Goal: Task Accomplishment & Management: Manage account settings

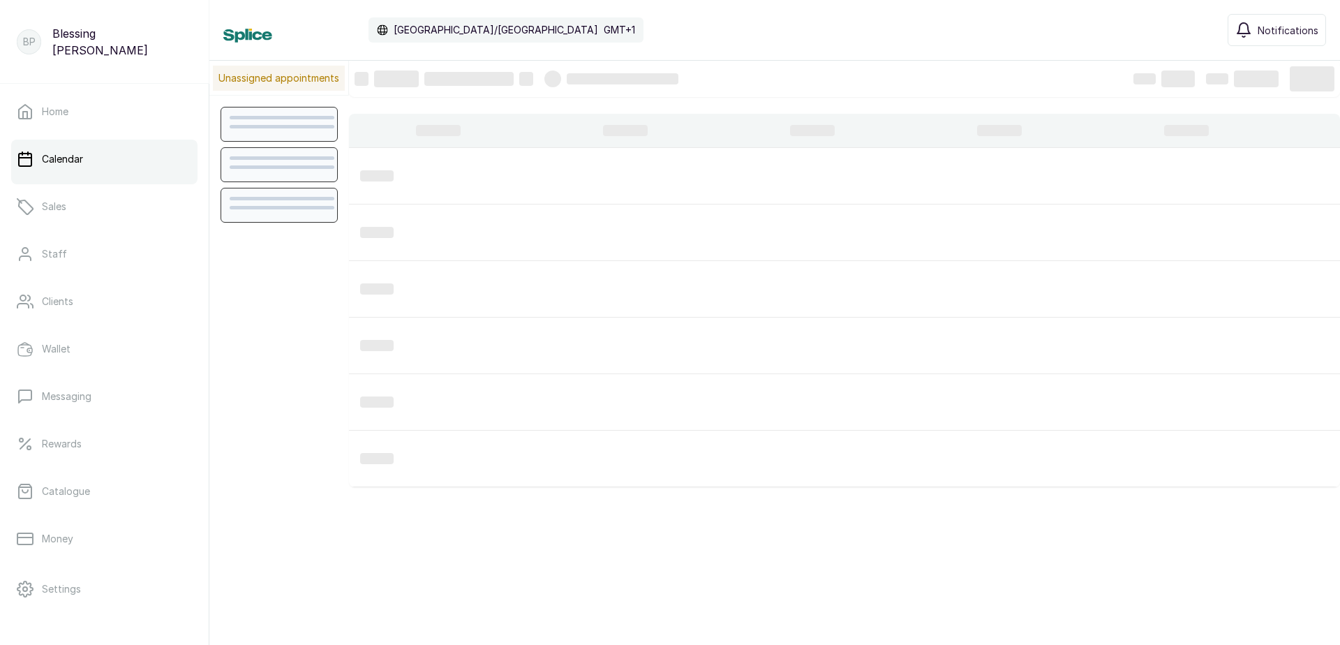
scroll to position [470, 0]
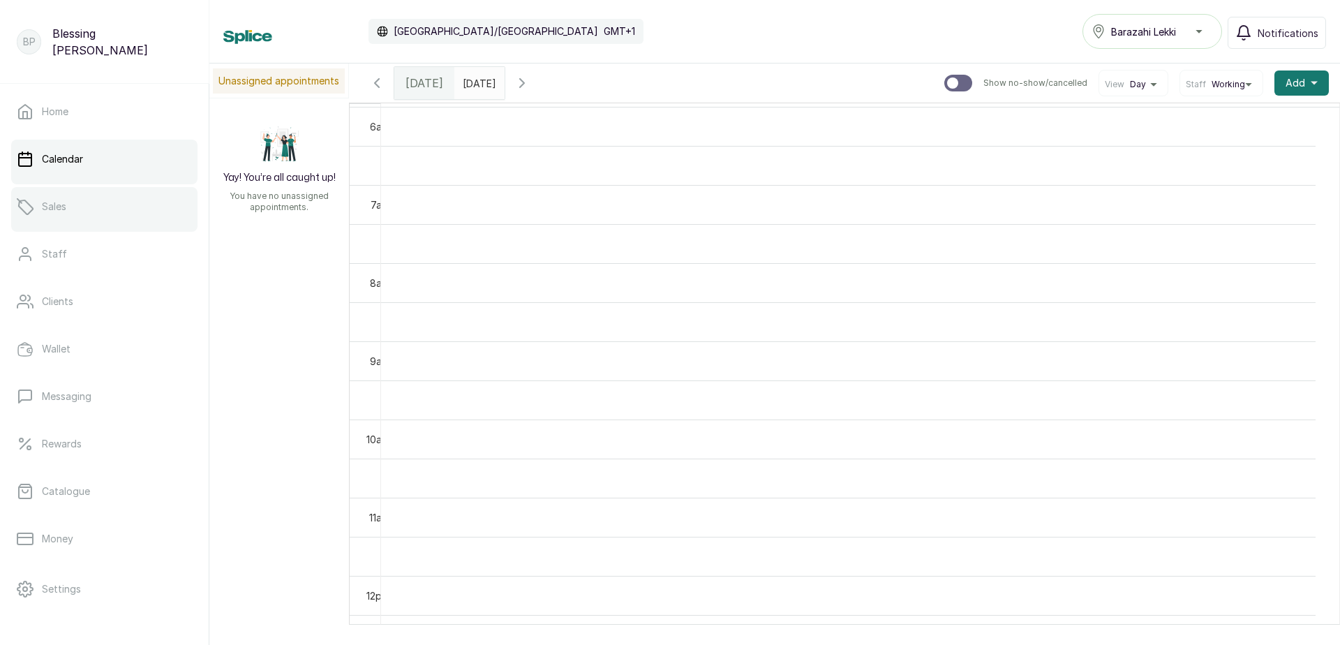
click at [68, 202] on link "Sales" at bounding box center [104, 206] width 186 height 39
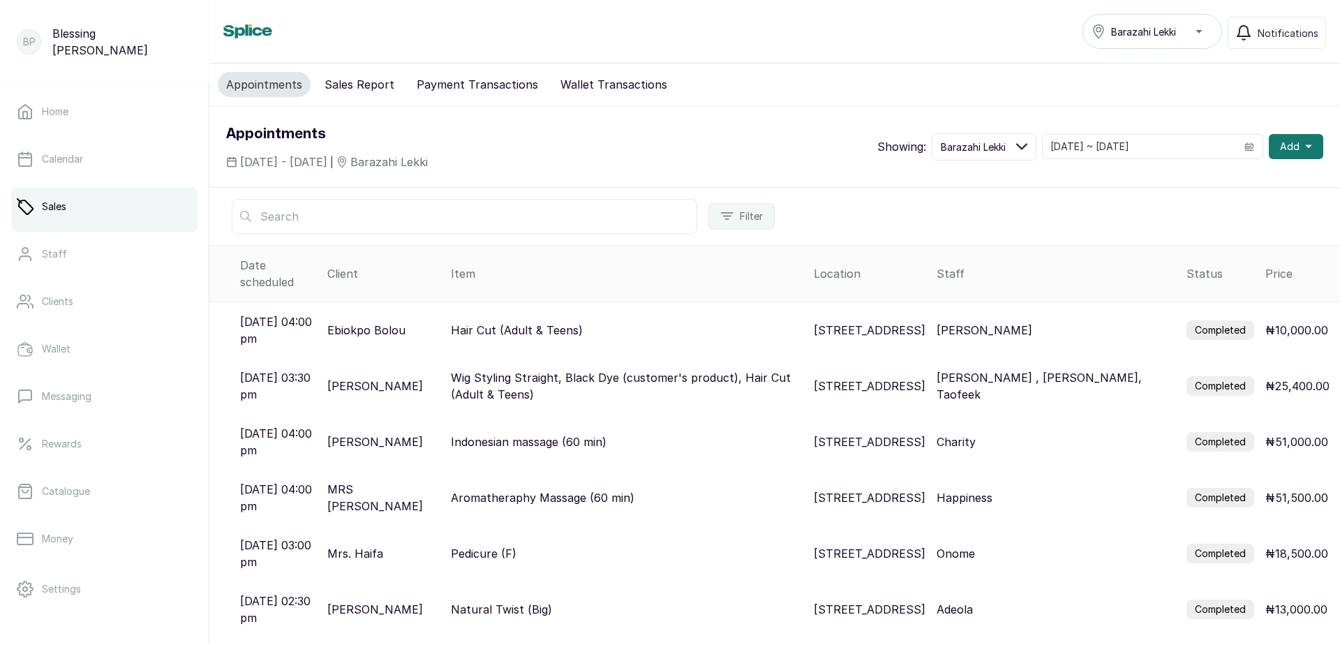
click at [1202, 320] on label "Completed" at bounding box center [1220, 330] width 68 height 20
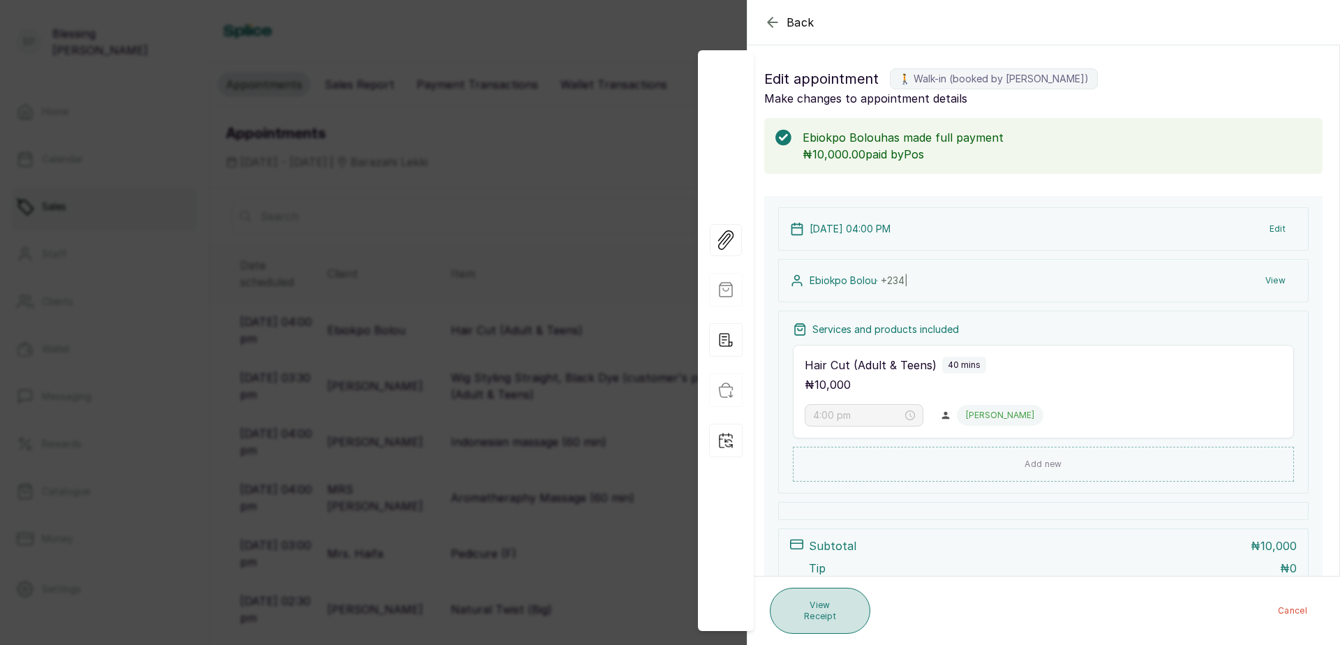
click at [819, 618] on button "View Receipt" at bounding box center [820, 611] width 101 height 46
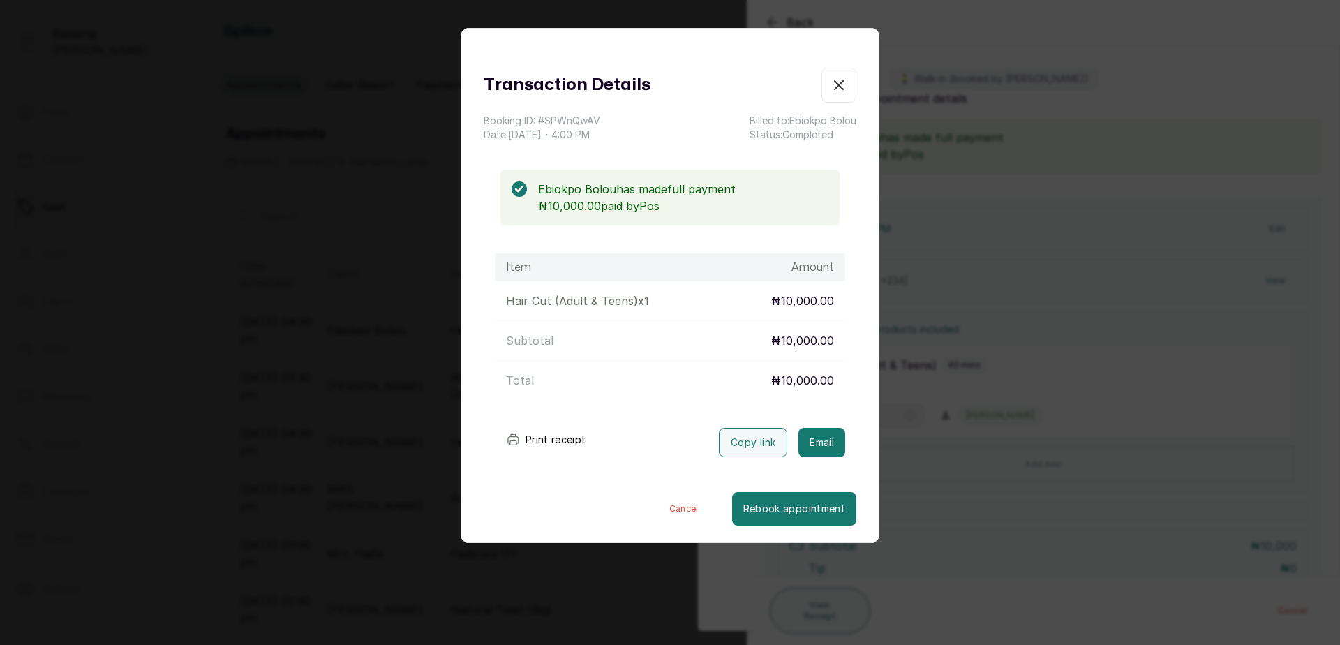
click at [540, 443] on button "Print receipt" at bounding box center [546, 440] width 103 height 28
click at [833, 89] on icon "button" at bounding box center [839, 85] width 17 height 17
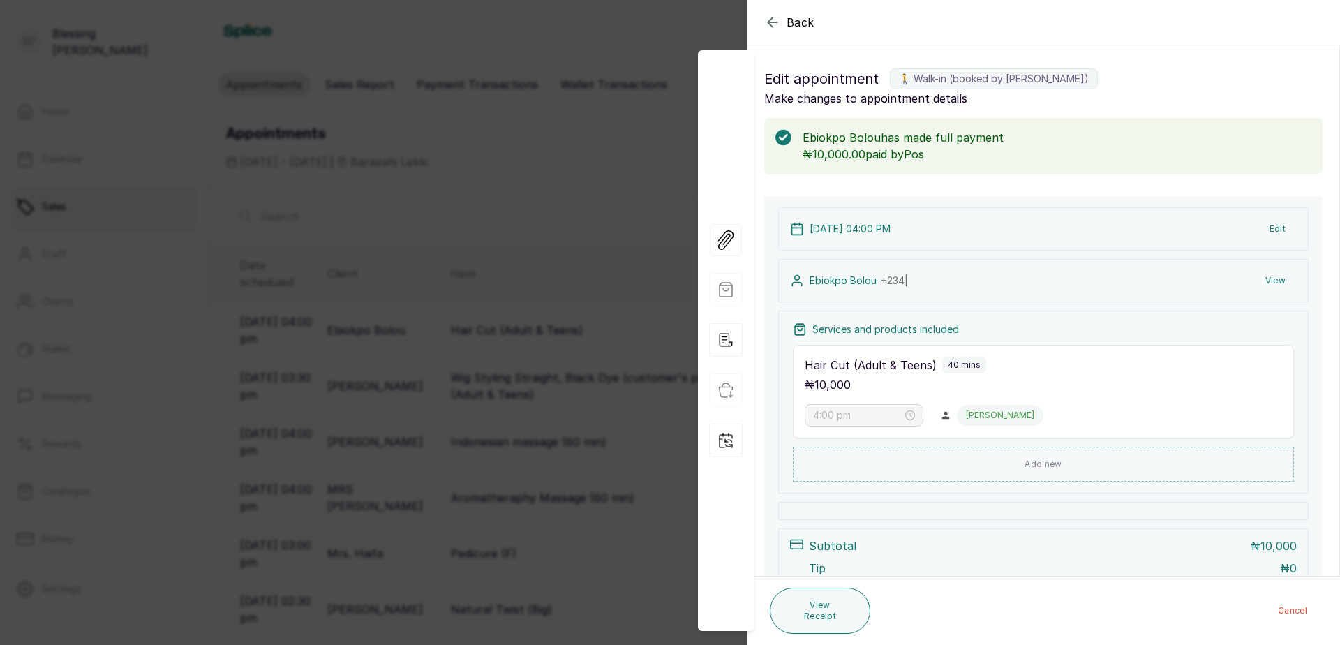
click at [773, 26] on icon "button" at bounding box center [772, 22] width 17 height 17
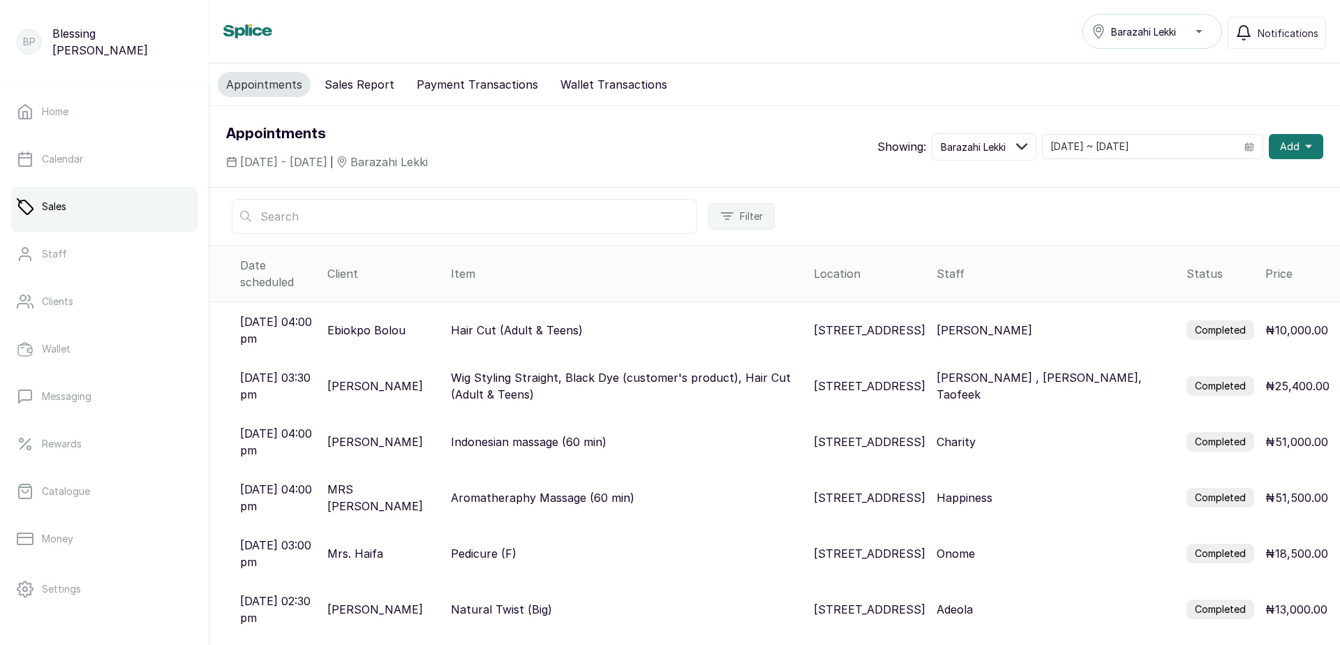
click at [359, 88] on button "Sales Report" at bounding box center [359, 84] width 87 height 25
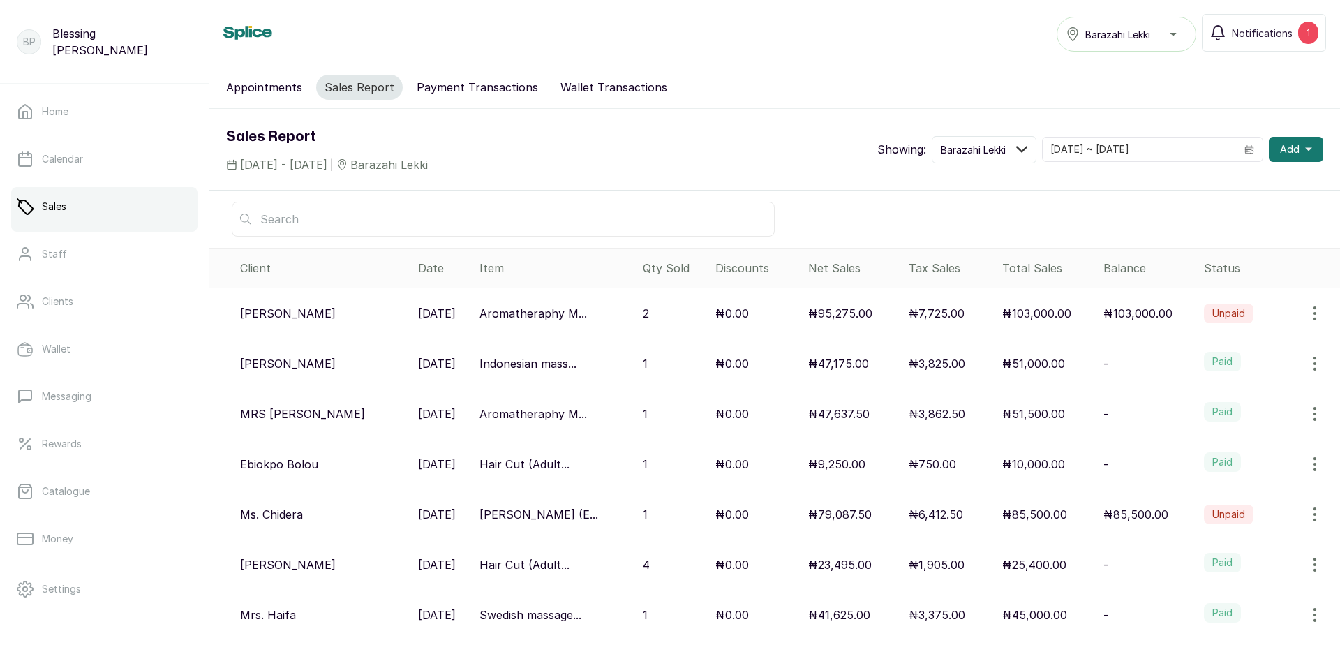
click at [290, 89] on button "Appointments" at bounding box center [264, 87] width 93 height 25
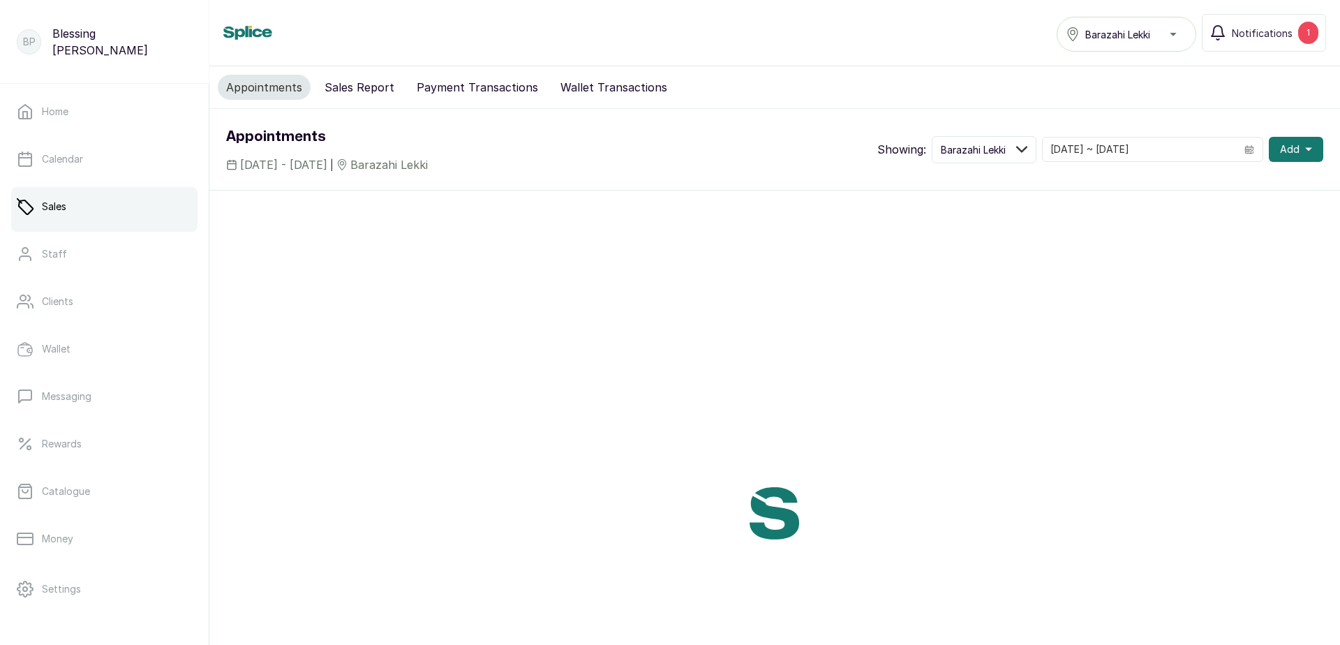
click at [343, 85] on button "Sales Report" at bounding box center [359, 87] width 87 height 25
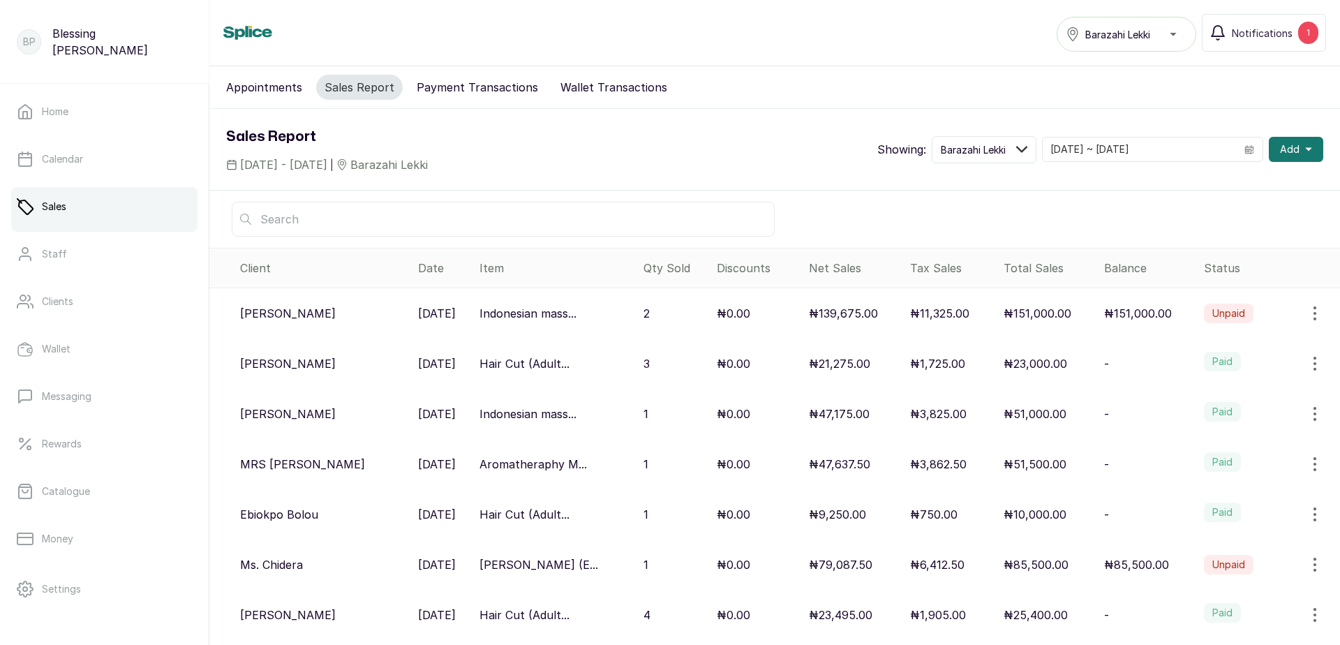
click at [265, 103] on div "Appointments Sales Report Payment Transactions Wallet Transactions" at bounding box center [774, 87] width 1131 height 43
click at [294, 91] on button "Appointments" at bounding box center [264, 87] width 93 height 25
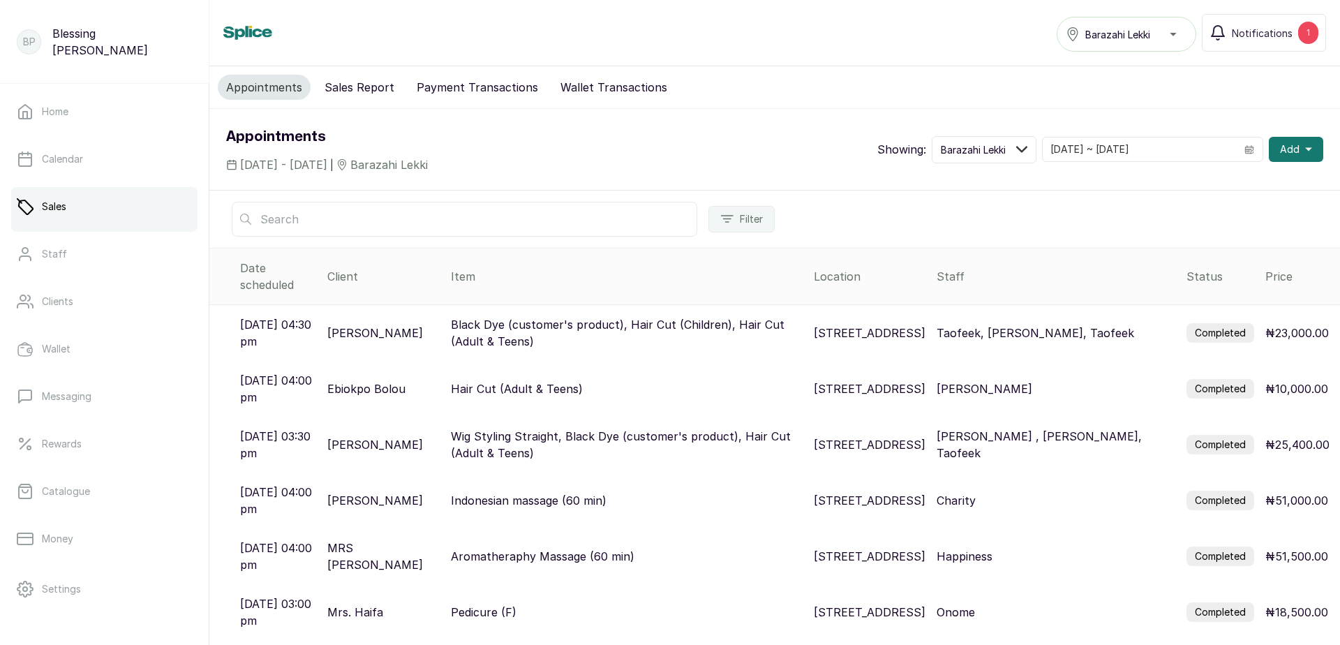
click at [355, 81] on button "Sales Report" at bounding box center [359, 87] width 87 height 25
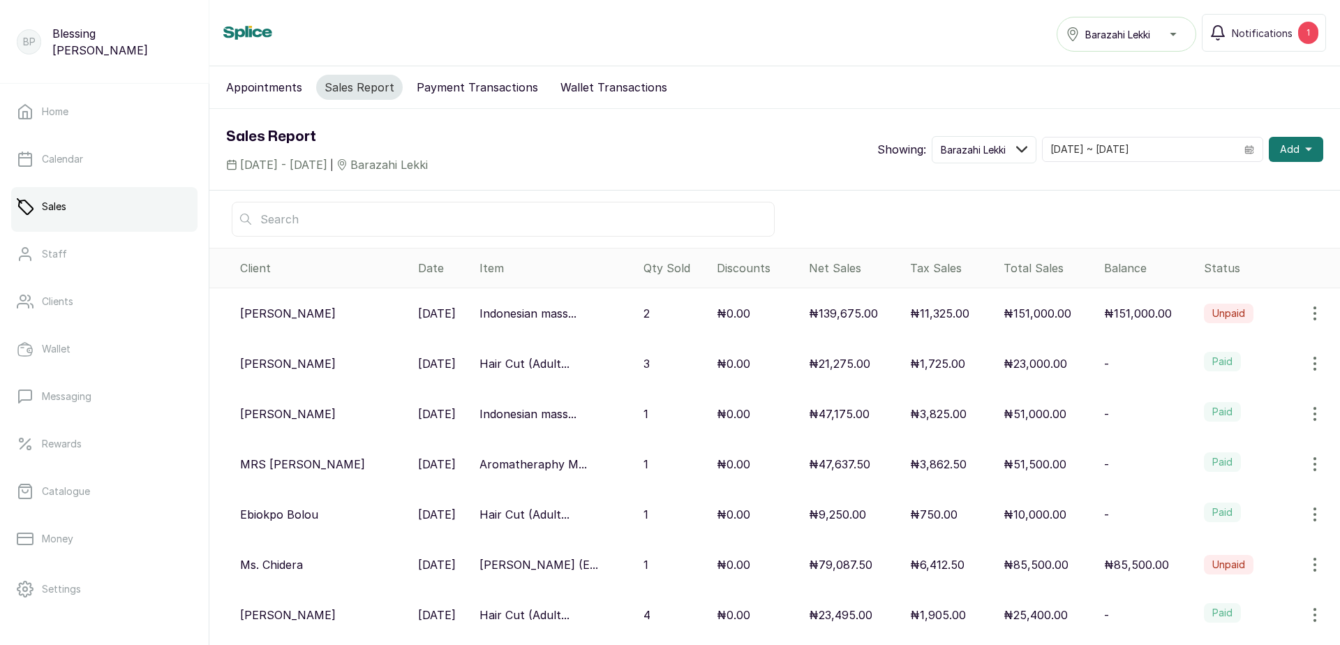
click at [241, 91] on button "Appointments" at bounding box center [264, 87] width 93 height 25
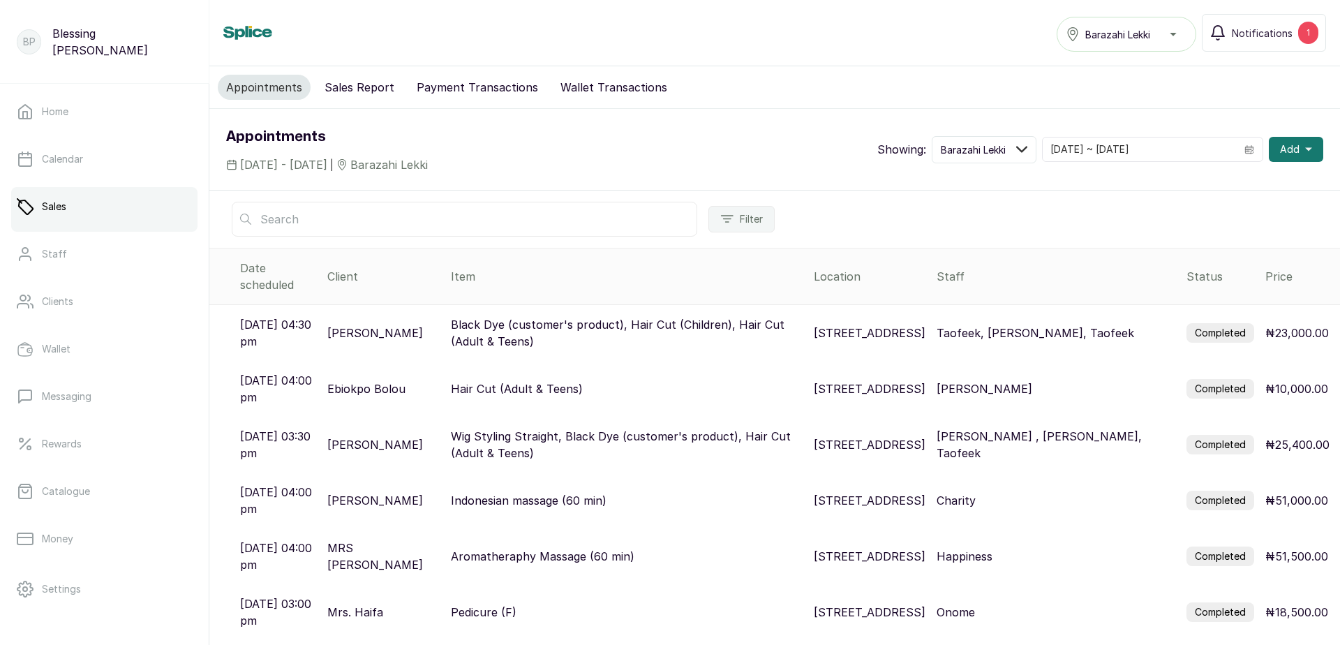
click at [1207, 323] on label "Completed" at bounding box center [1220, 333] width 68 height 20
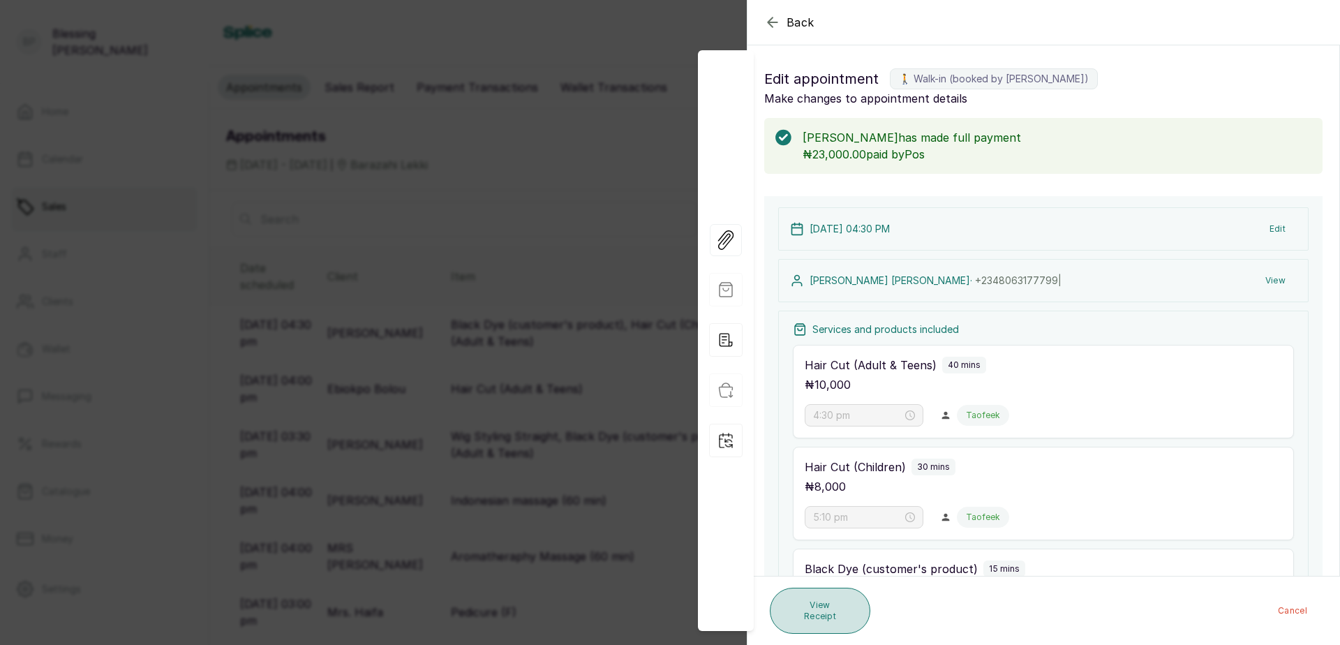
click at [827, 613] on button "View Receipt" at bounding box center [820, 611] width 101 height 46
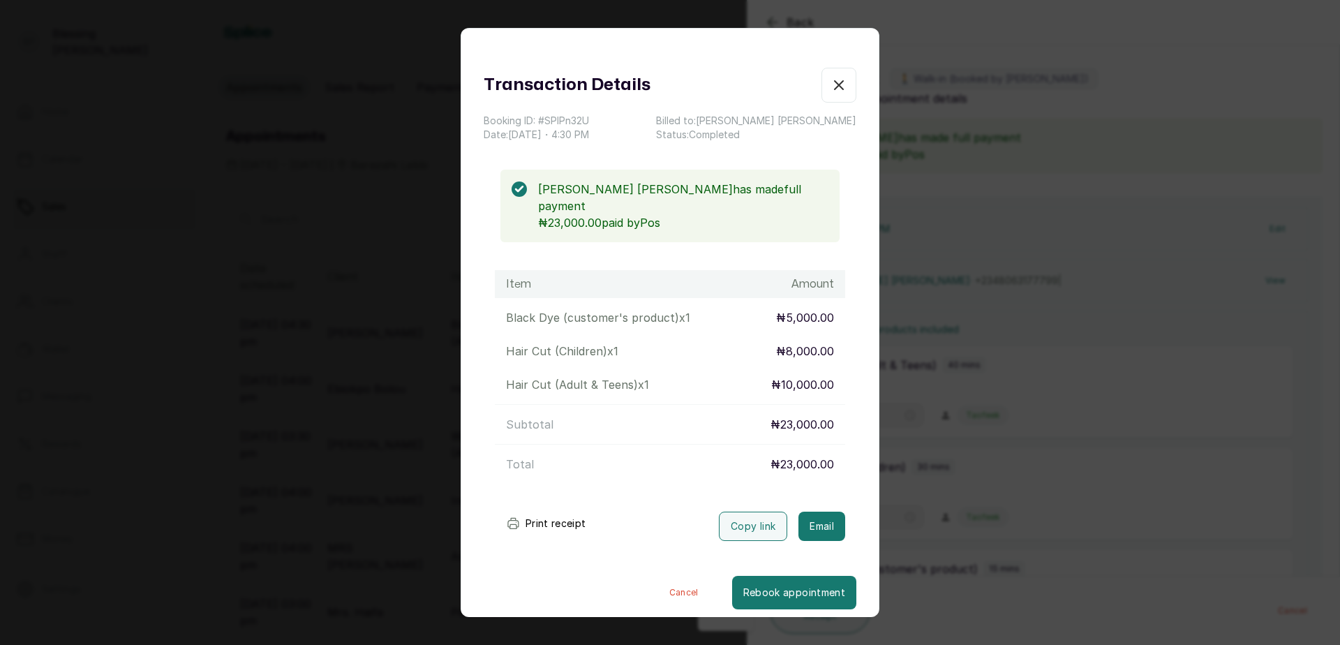
click at [549, 509] on button "Print receipt" at bounding box center [546, 523] width 103 height 28
click at [538, 510] on button "Print receipt" at bounding box center [546, 523] width 103 height 28
click at [831, 93] on icon "button" at bounding box center [839, 85] width 17 height 17
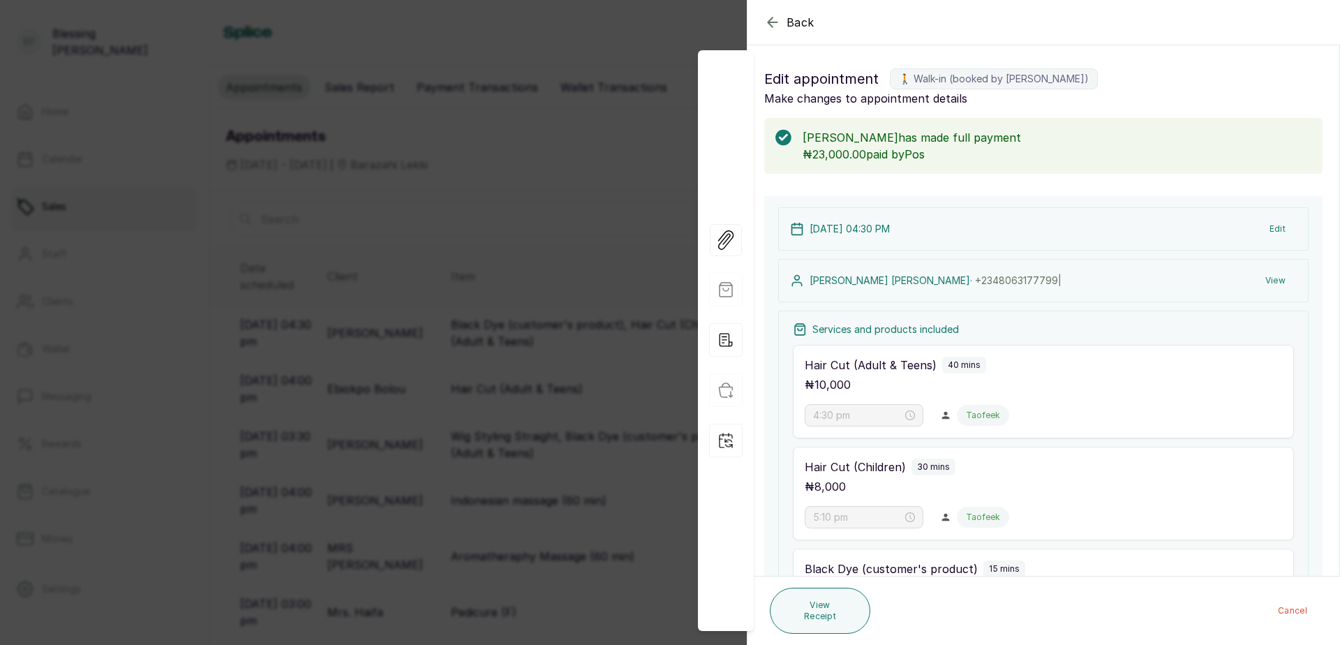
click at [768, 18] on icon "button" at bounding box center [772, 22] width 17 height 17
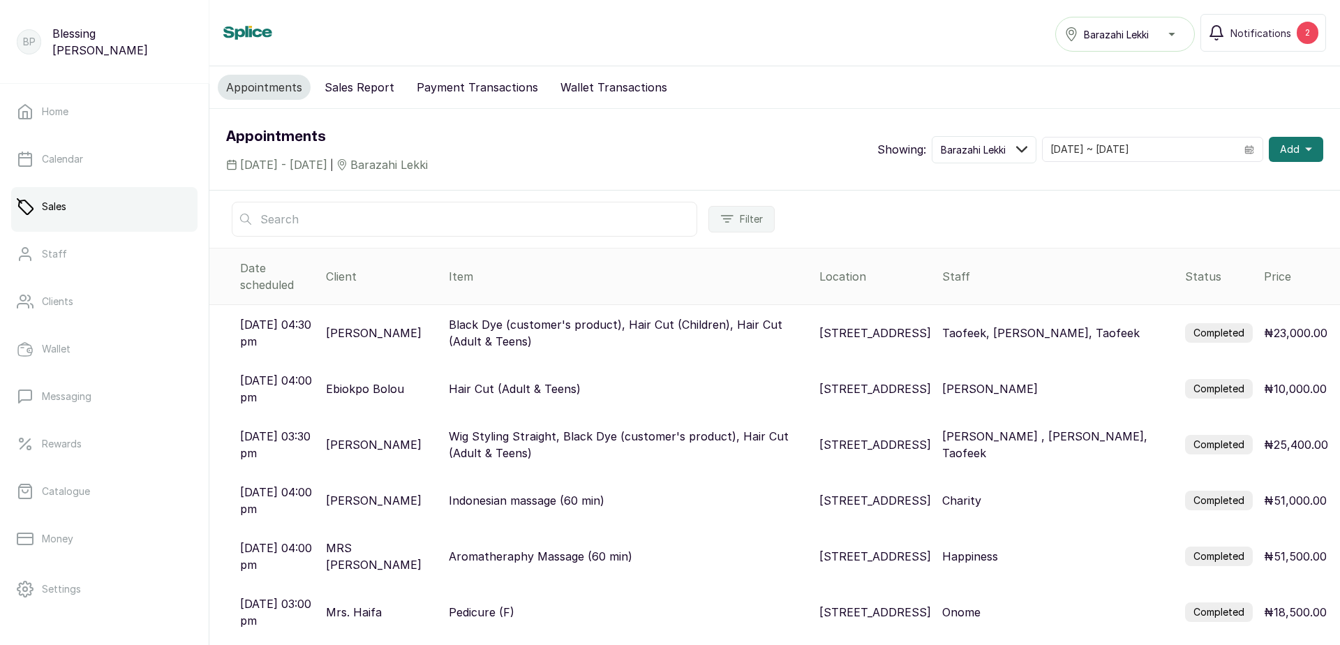
drag, startPoint x: 366, startPoint y: 96, endPoint x: 403, endPoint y: 89, distance: 37.0
click at [366, 95] on button "Sales Report" at bounding box center [359, 87] width 87 height 25
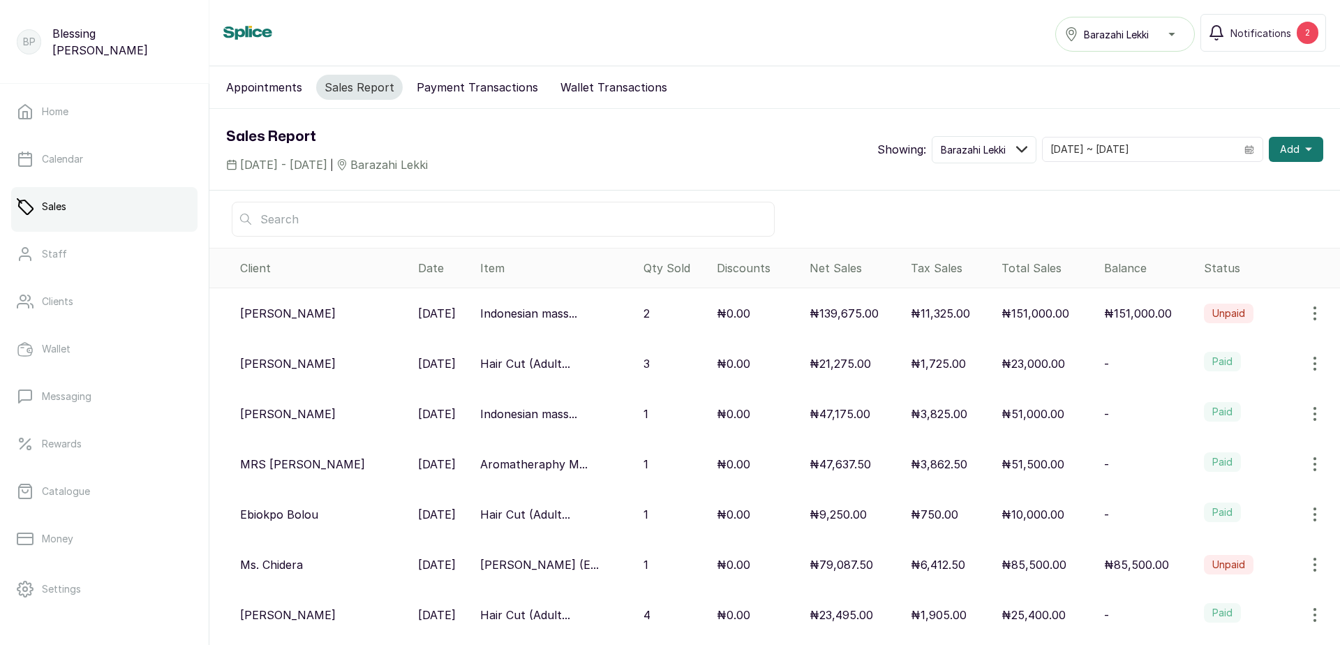
click at [256, 89] on button "Appointments" at bounding box center [264, 87] width 93 height 25
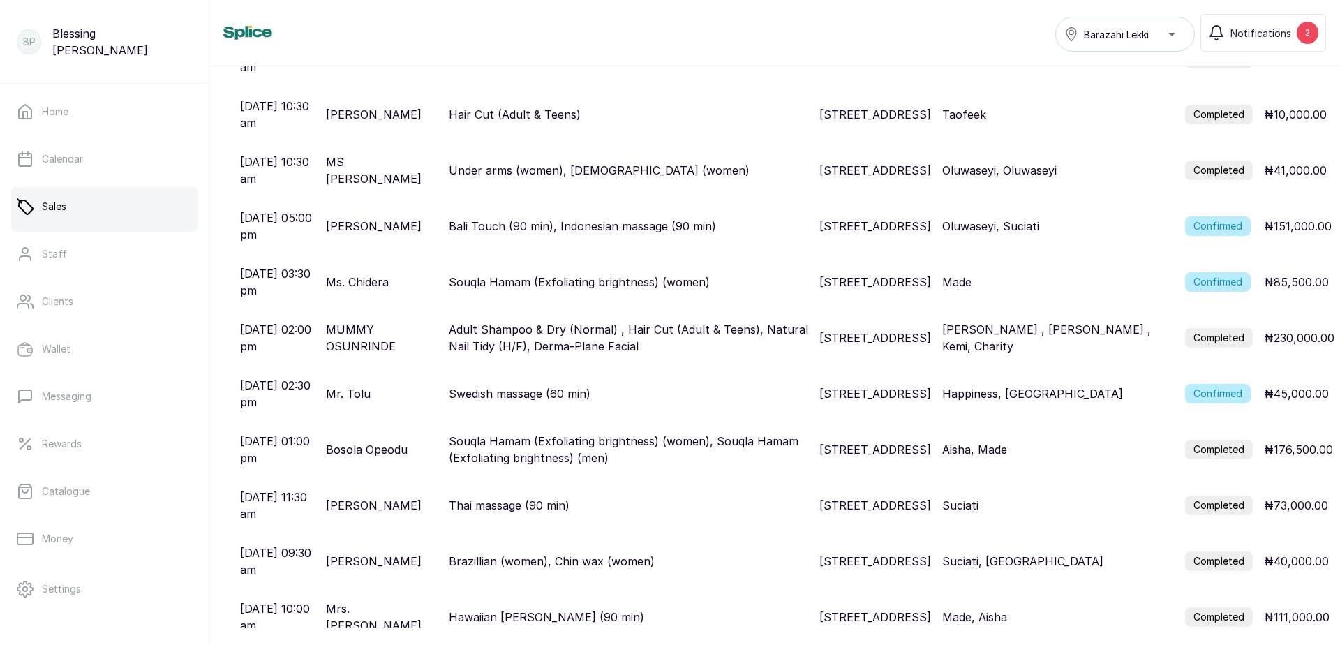
scroll to position [1392, 0]
click at [1222, 327] on label "Completed" at bounding box center [1219, 337] width 68 height 20
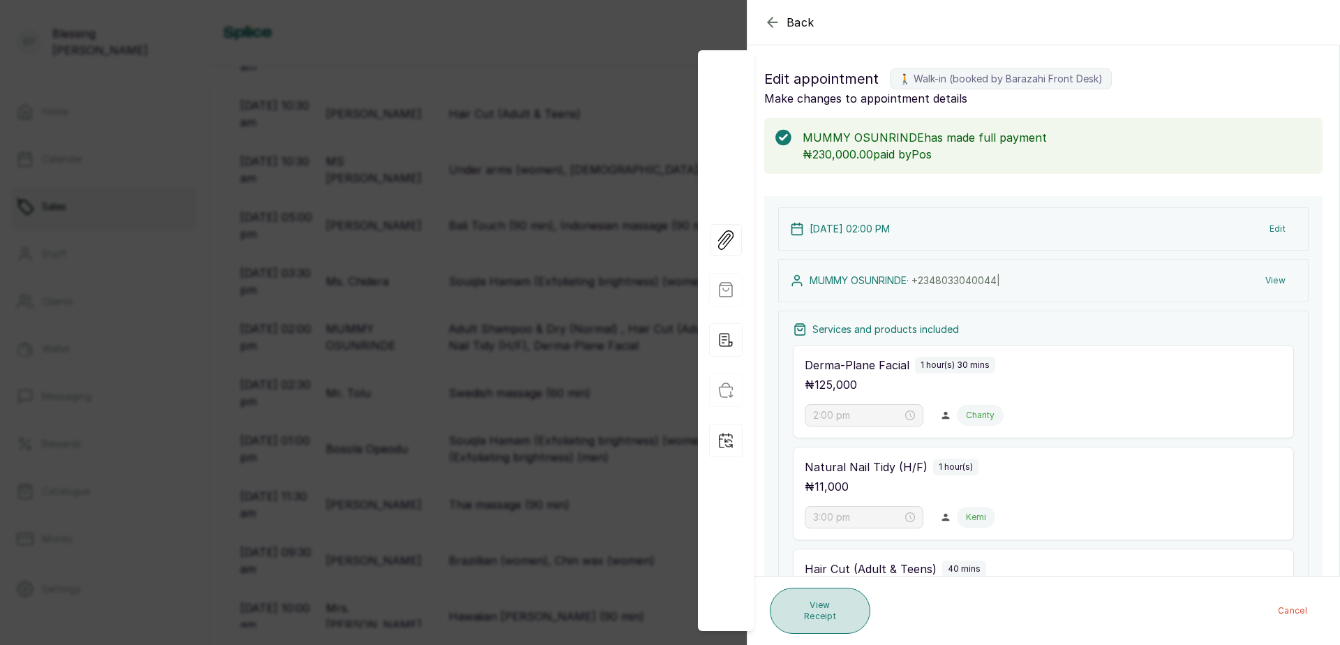
click at [834, 607] on button "View Receipt" at bounding box center [820, 611] width 101 height 46
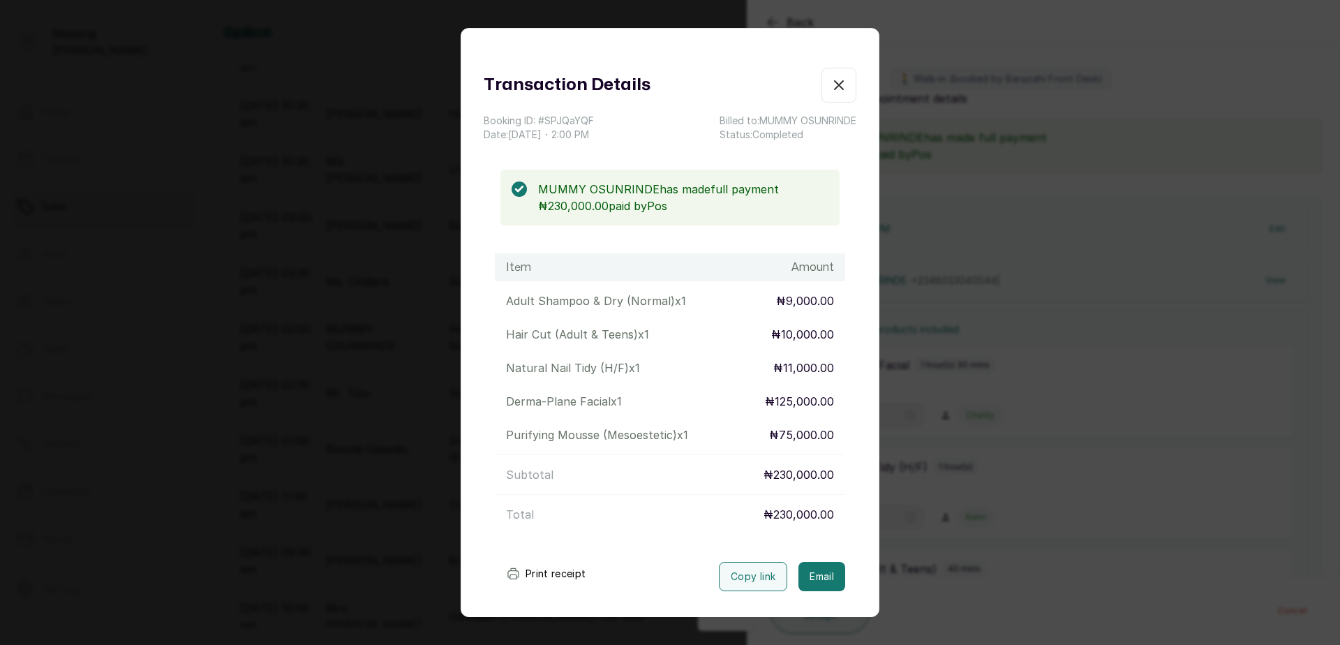
click at [522, 572] on button "Print receipt" at bounding box center [546, 574] width 103 height 28
click at [552, 575] on button "Print receipt" at bounding box center [546, 574] width 103 height 28
click at [831, 80] on icon "button" at bounding box center [839, 85] width 17 height 17
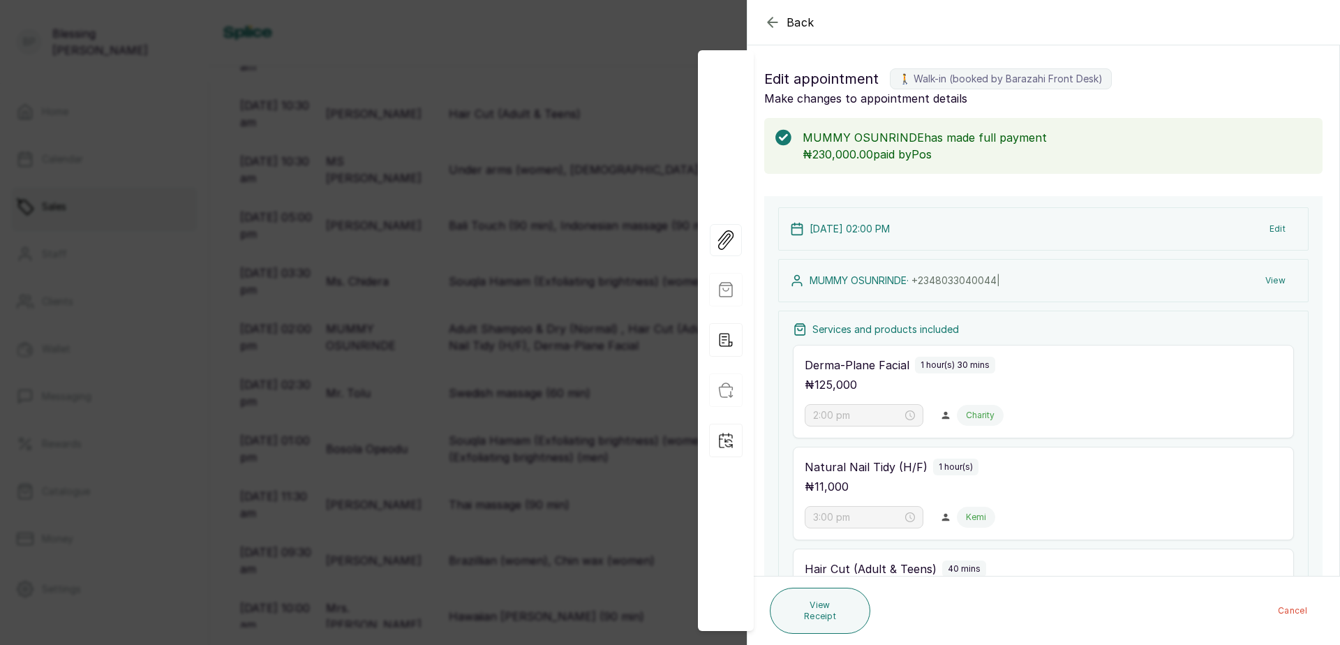
click at [773, 20] on icon "button" at bounding box center [772, 22] width 17 height 17
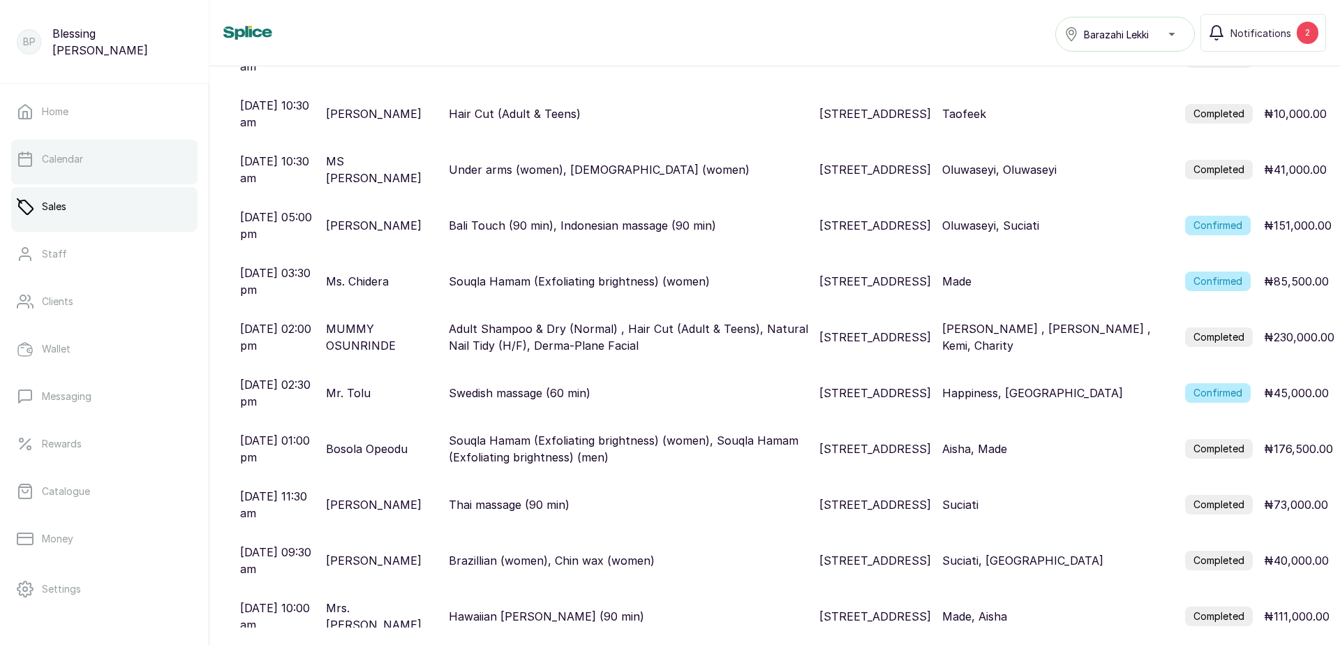
click at [60, 161] on p "Calendar" at bounding box center [62, 159] width 41 height 14
